Goal: Information Seeking & Learning: Check status

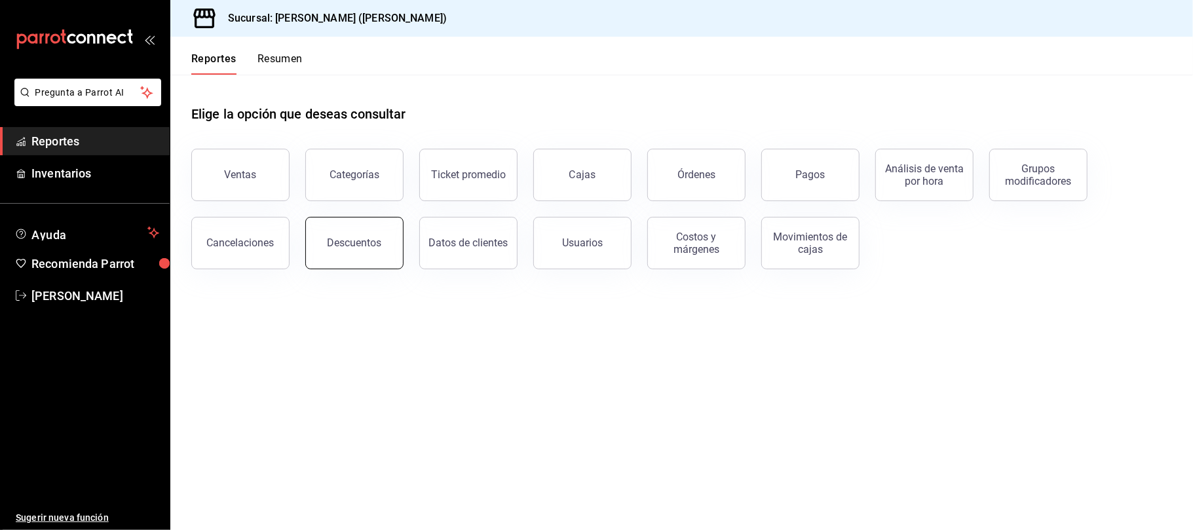
click at [331, 245] on div "Descuentos" at bounding box center [354, 242] width 54 height 12
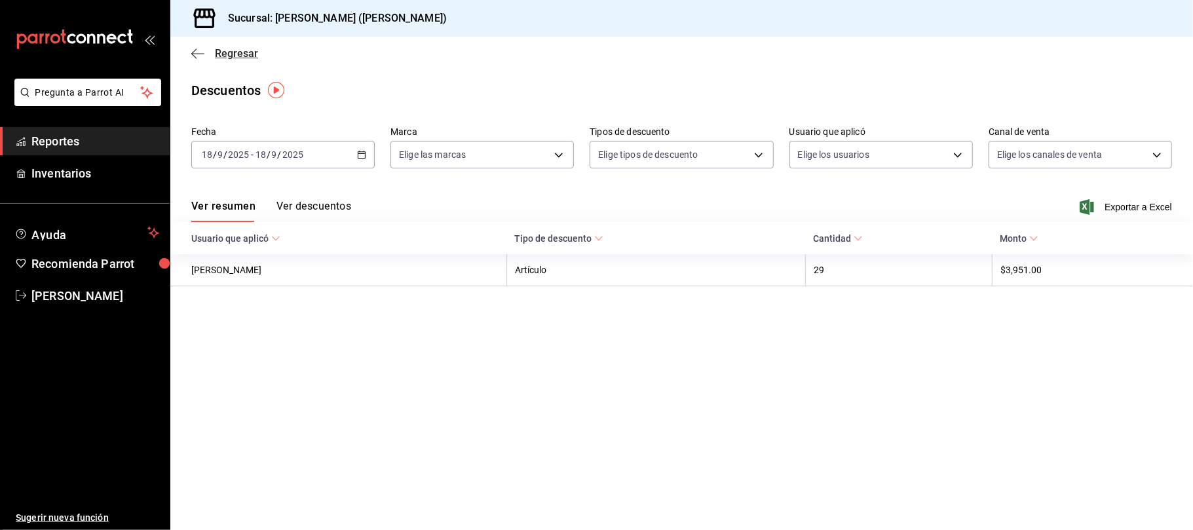
click at [231, 58] on span "Regresar" at bounding box center [236, 53] width 43 height 12
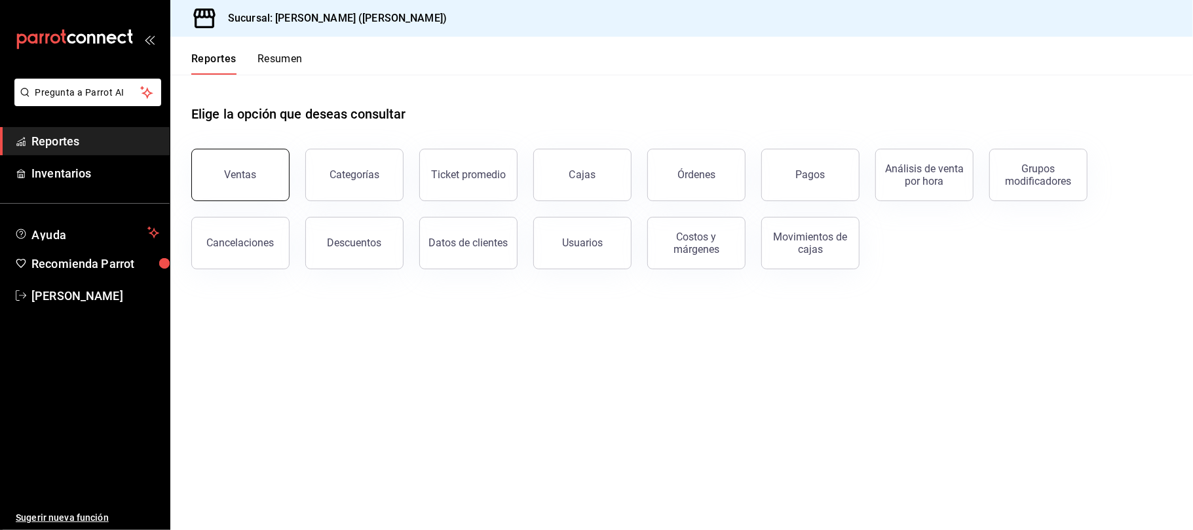
click at [245, 181] on button "Ventas" at bounding box center [240, 175] width 98 height 52
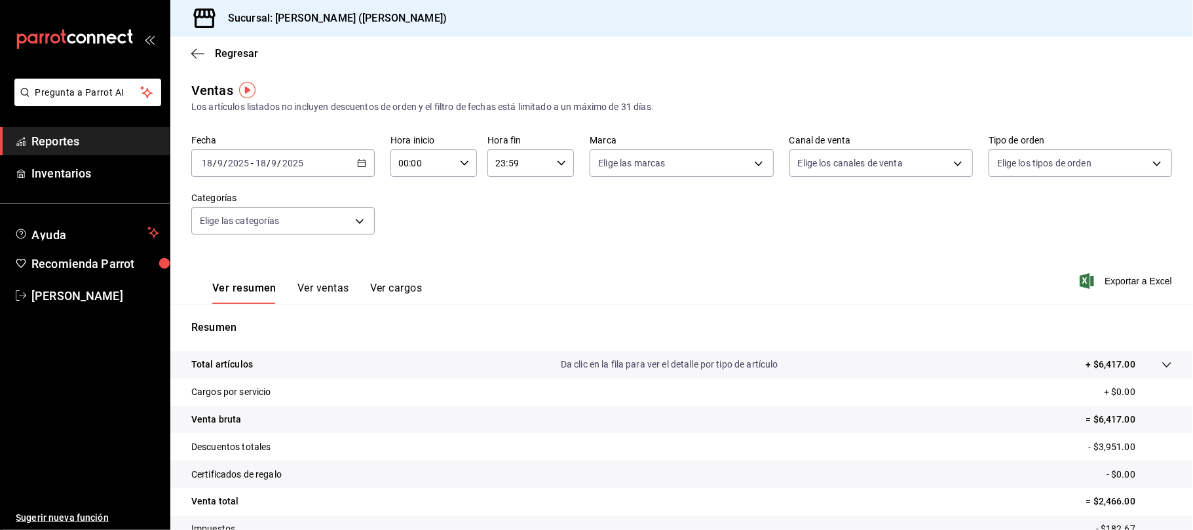
click at [343, 293] on button "Ver ventas" at bounding box center [323, 293] width 52 height 22
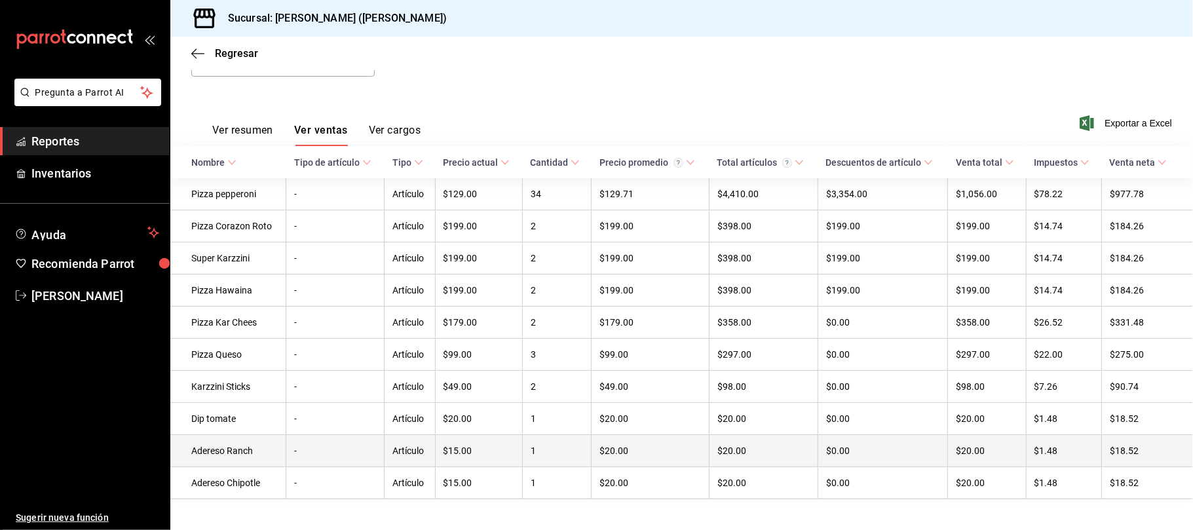
scroll to position [179, 0]
